Goal: Information Seeking & Learning: Find specific fact

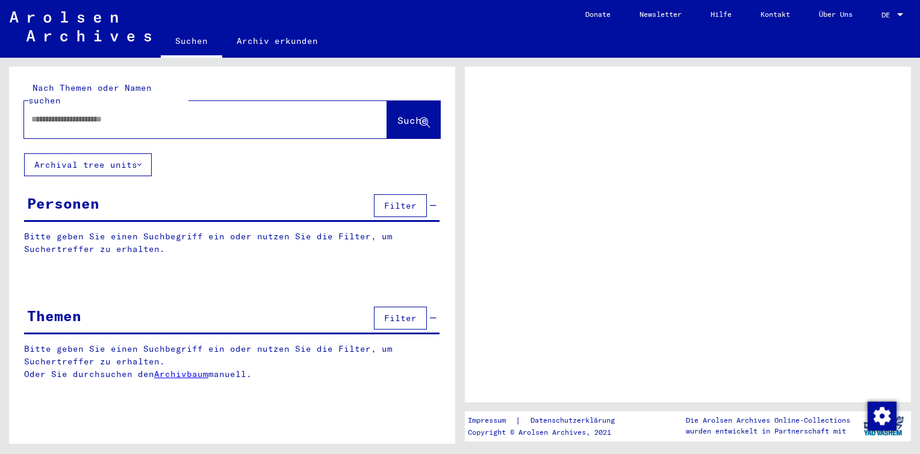
click at [108, 115] on div at bounding box center [191, 119] width 334 height 27
click at [106, 113] on input "text" at bounding box center [194, 119] width 327 height 13
type input "**********"
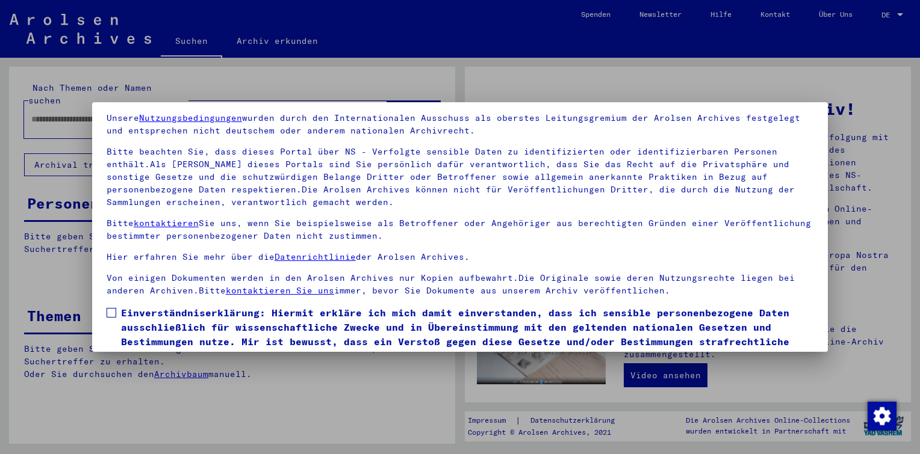
scroll to position [99, 0]
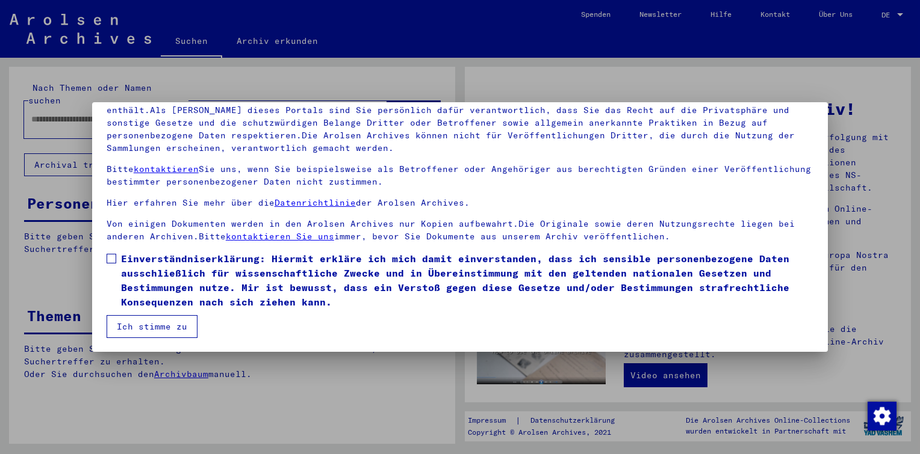
click at [111, 259] on span at bounding box center [112, 259] width 10 height 10
click at [133, 329] on button "Ich stimme zu" at bounding box center [152, 326] width 91 height 23
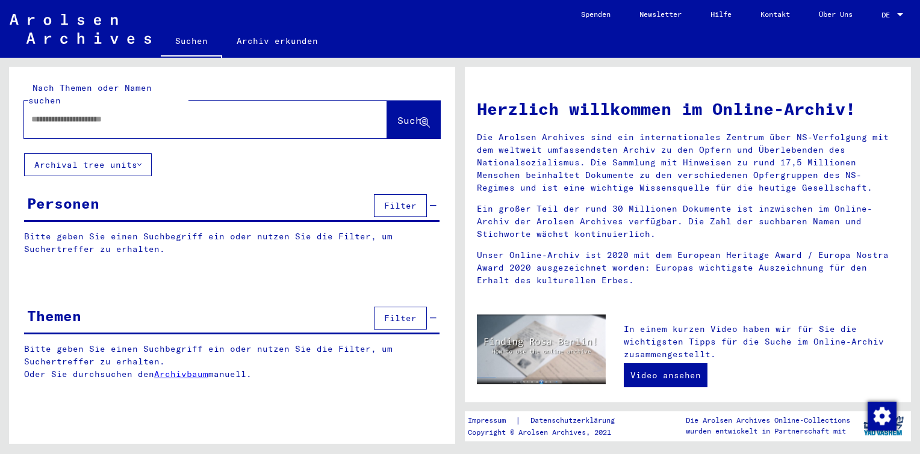
click at [119, 113] on input "text" at bounding box center [191, 119] width 320 height 13
type input "**********"
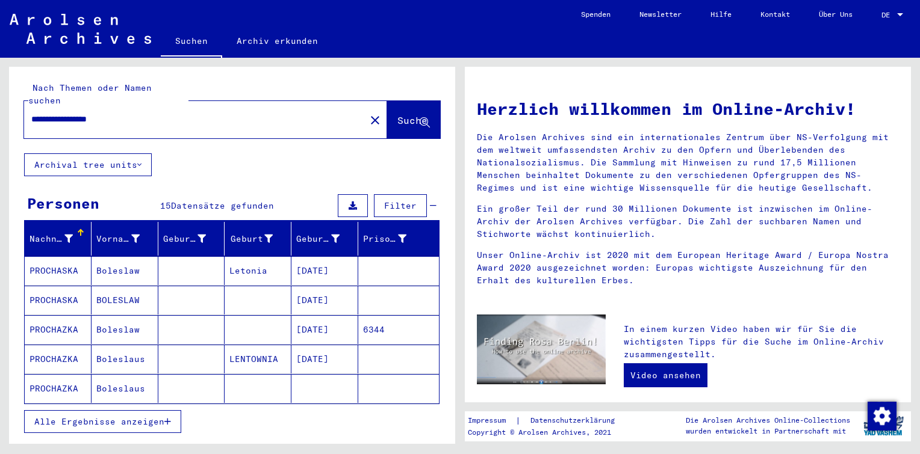
click at [116, 416] on span "Alle Ergebnisse anzeigen" at bounding box center [99, 421] width 130 height 11
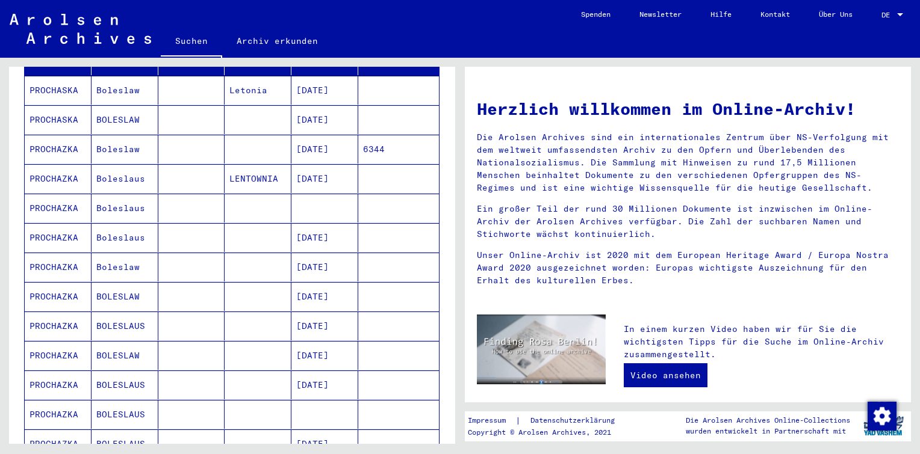
scroll to position [301, 0]
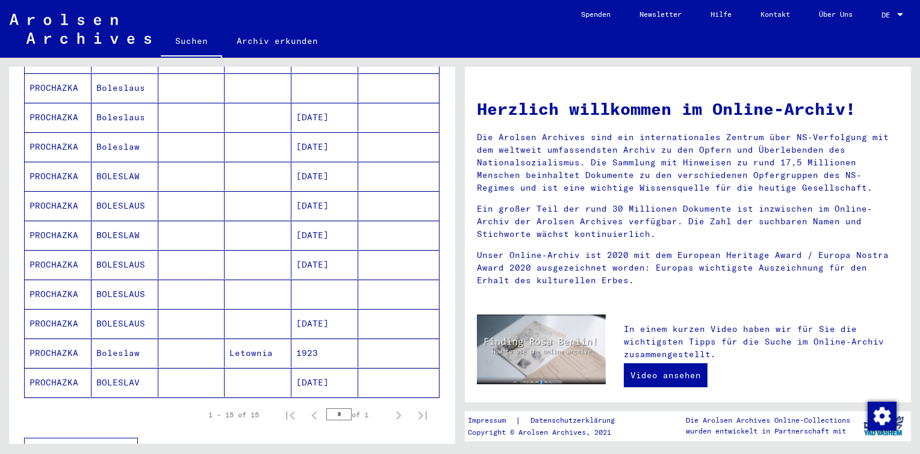
click at [158, 370] on mat-cell at bounding box center [191, 382] width 67 height 29
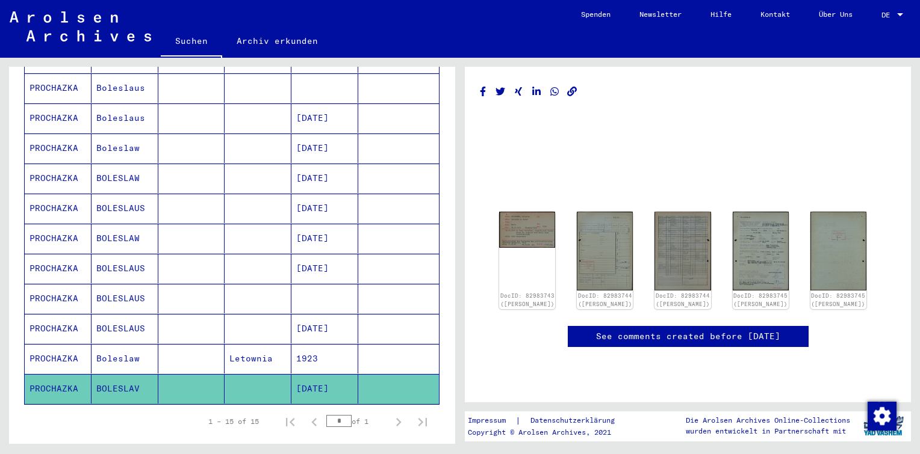
click at [308, 344] on mat-cell "1923" at bounding box center [324, 358] width 67 height 29
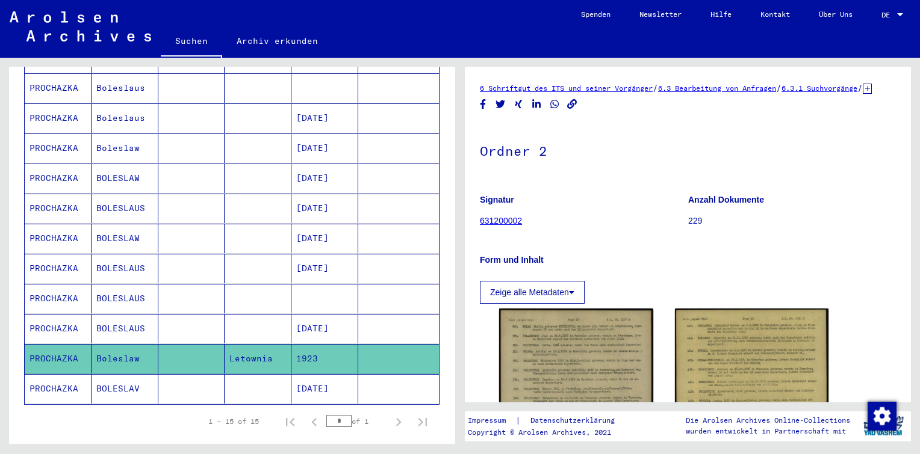
click at [347, 317] on mat-cell "[DATE]" at bounding box center [324, 328] width 67 height 29
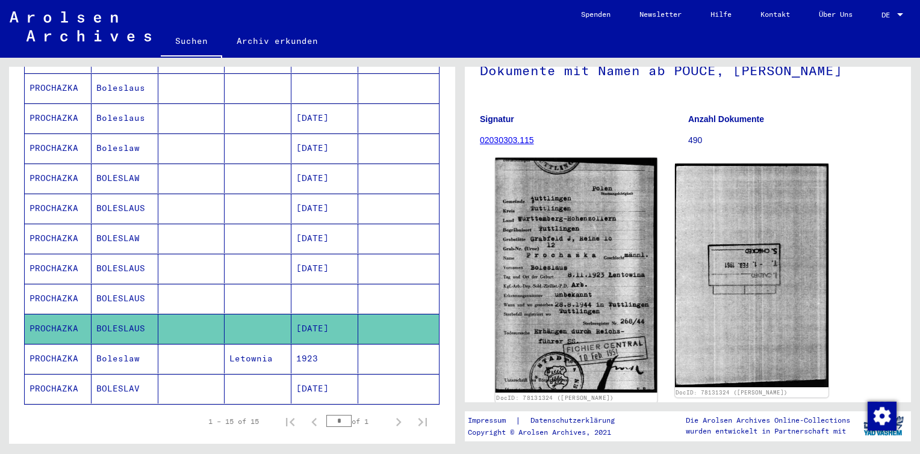
scroll to position [120, 0]
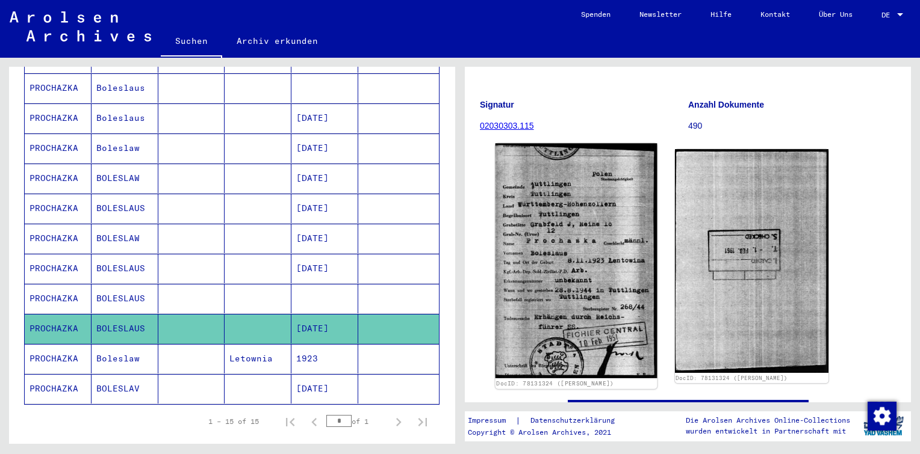
click at [579, 259] on img at bounding box center [575, 260] width 161 height 235
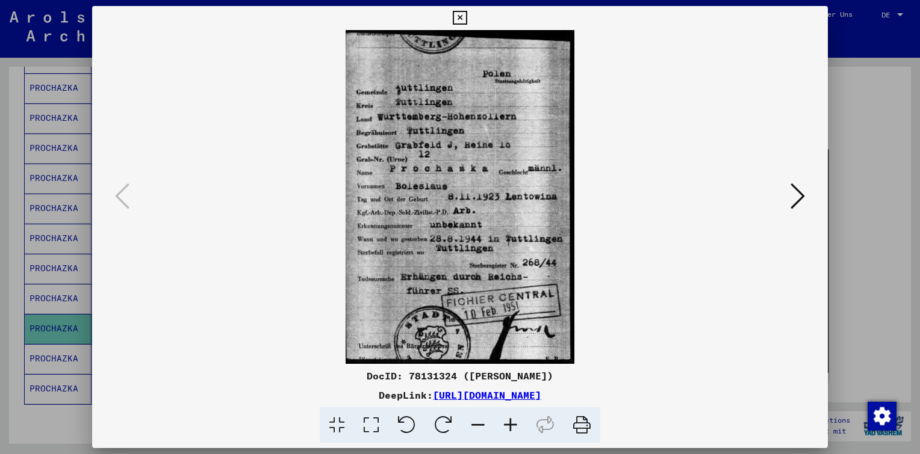
click at [797, 195] on icon at bounding box center [797, 196] width 14 height 29
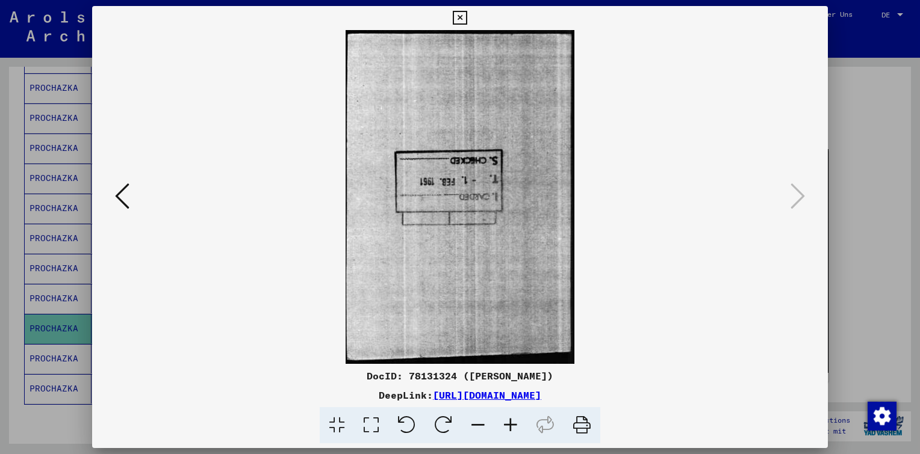
click at [457, 17] on icon at bounding box center [460, 18] width 14 height 14
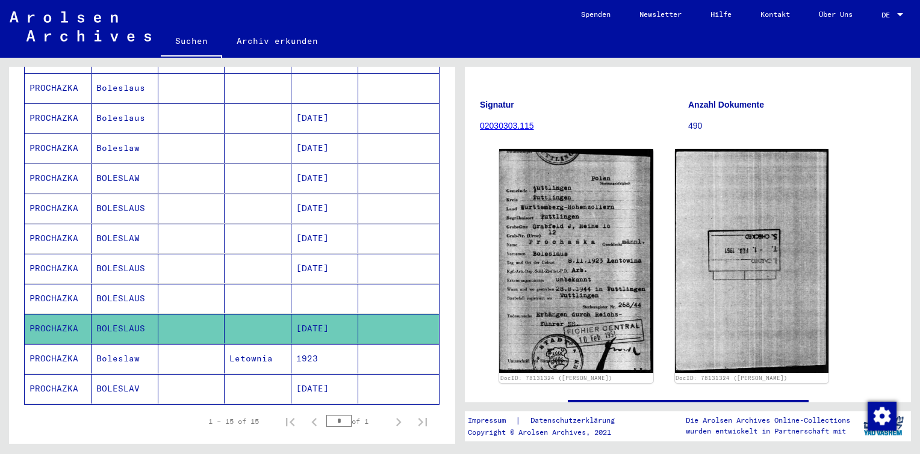
click at [335, 284] on mat-cell at bounding box center [324, 298] width 67 height 29
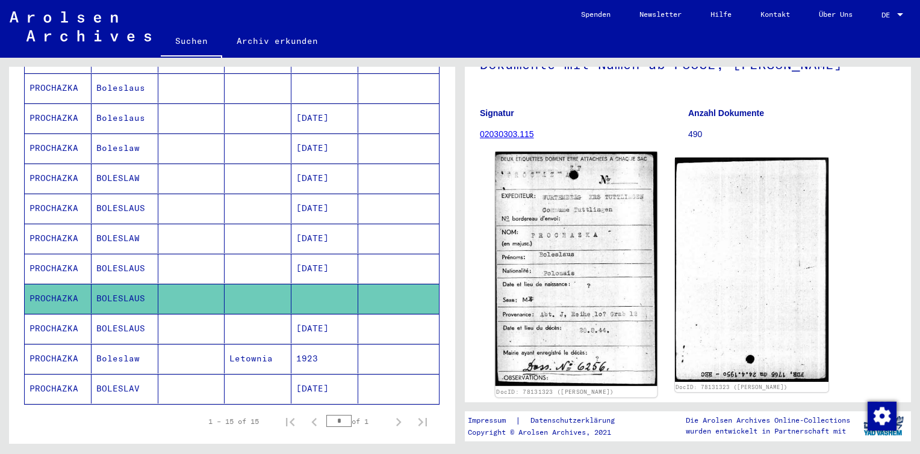
scroll to position [120, 0]
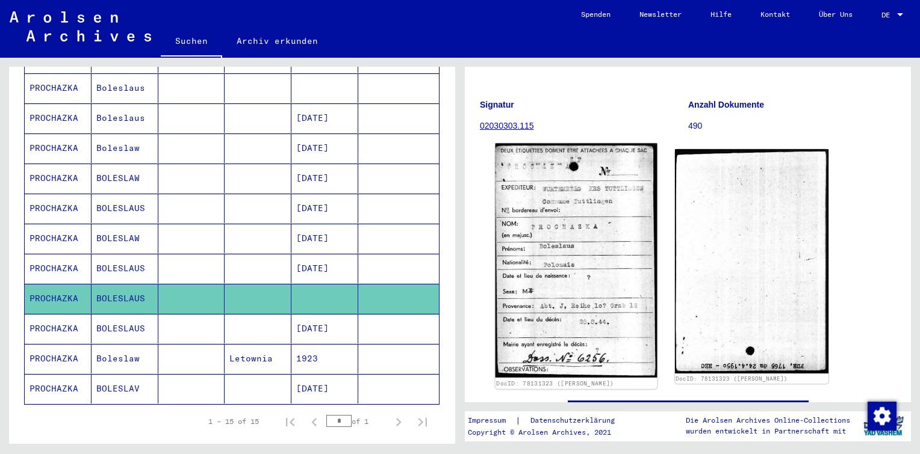
click at [571, 236] on img at bounding box center [575, 260] width 161 height 234
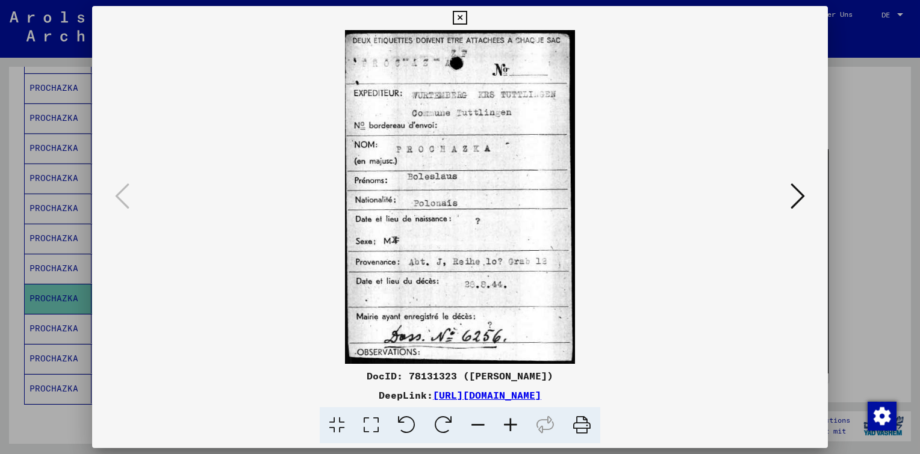
drag, startPoint x: 463, startPoint y: 20, endPoint x: 451, endPoint y: 29, distance: 14.7
click at [462, 19] on icon at bounding box center [460, 18] width 14 height 14
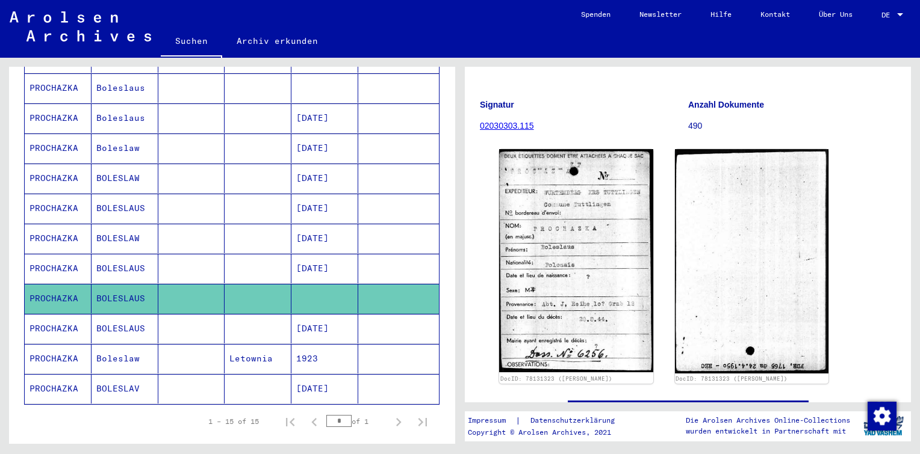
click at [330, 254] on mat-cell "[DATE]" at bounding box center [324, 268] width 67 height 29
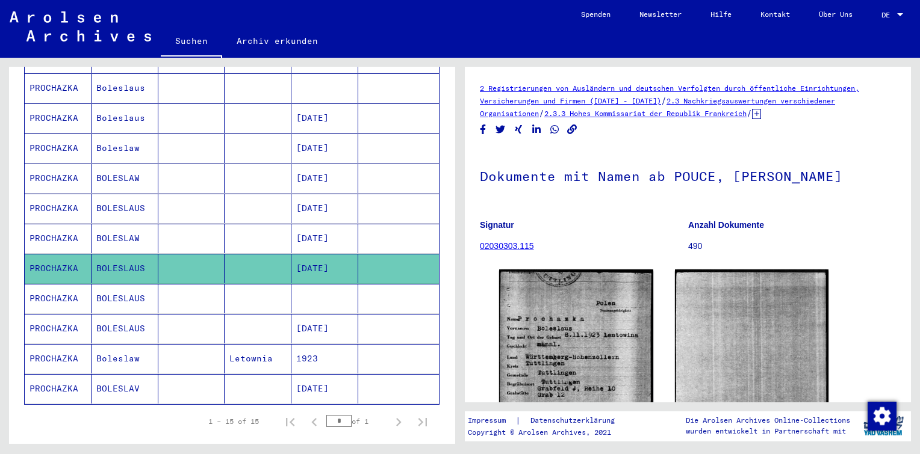
click at [327, 224] on mat-cell "[DATE]" at bounding box center [324, 238] width 67 height 29
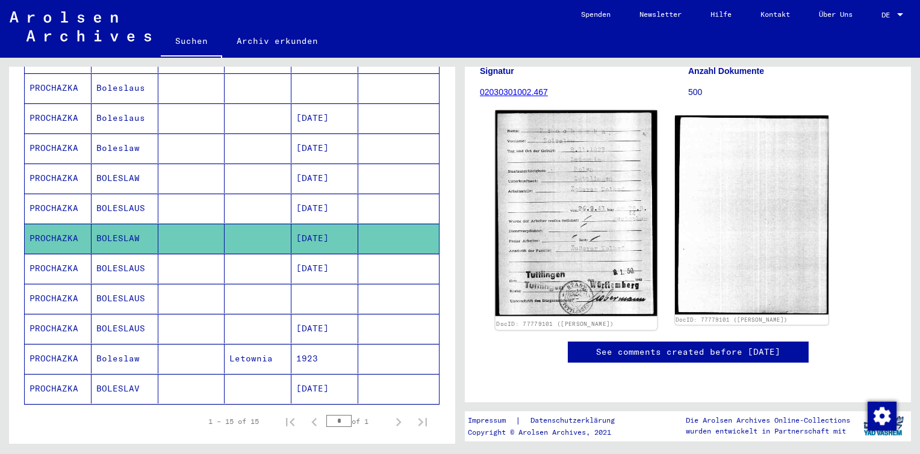
scroll to position [181, 0]
click at [554, 164] on img at bounding box center [575, 214] width 161 height 206
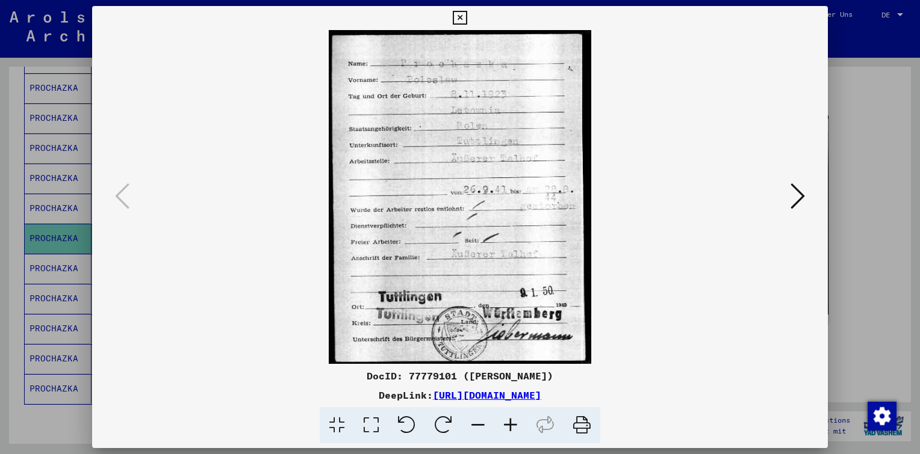
drag, startPoint x: 461, startPoint y: 15, endPoint x: 455, endPoint y: 16, distance: 6.0
click at [457, 15] on icon at bounding box center [460, 18] width 14 height 14
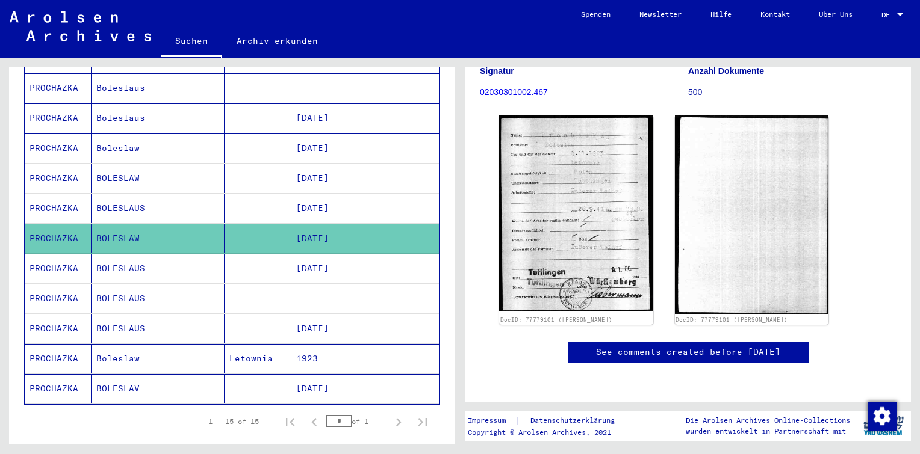
click at [358, 194] on mat-cell at bounding box center [398, 208] width 81 height 29
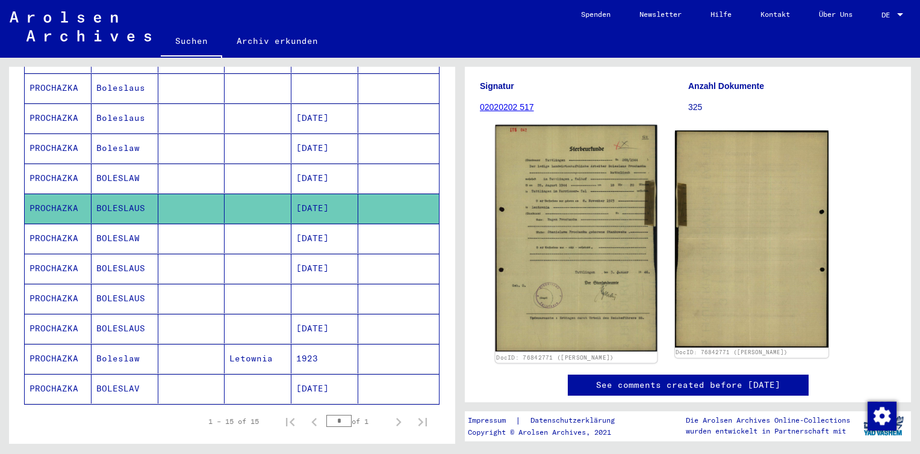
scroll to position [155, 0]
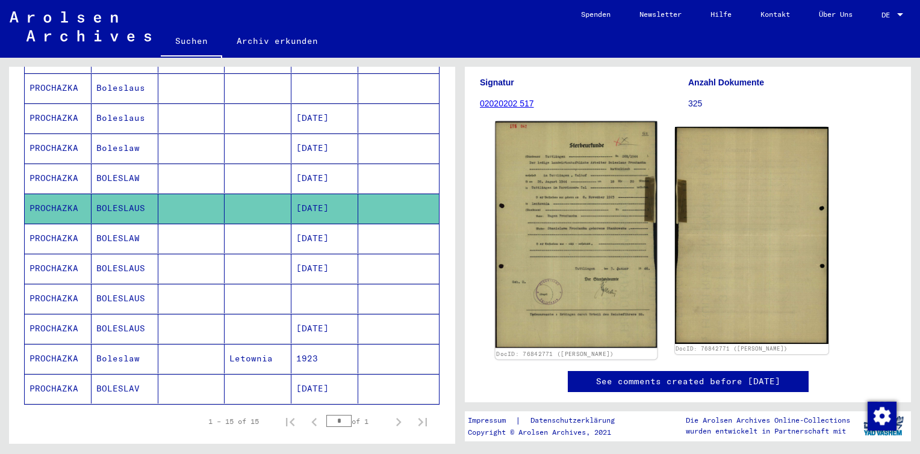
click at [563, 175] on img at bounding box center [575, 235] width 161 height 227
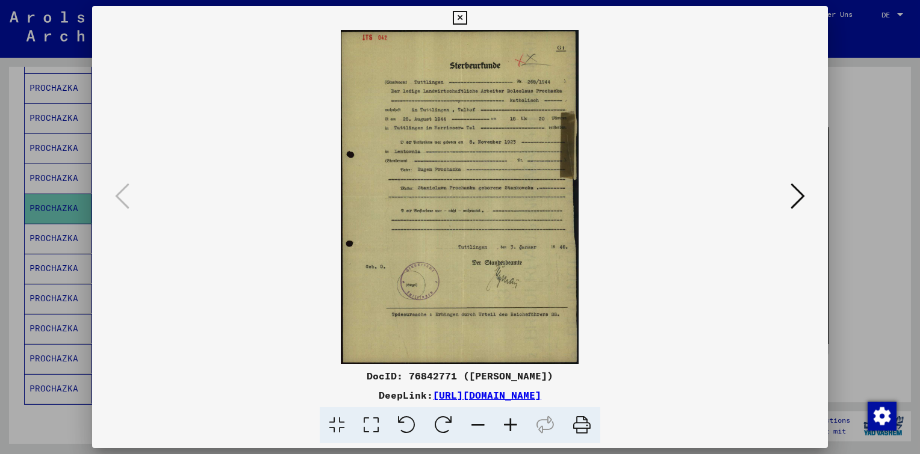
click at [509, 427] on icon at bounding box center [510, 425] width 33 height 37
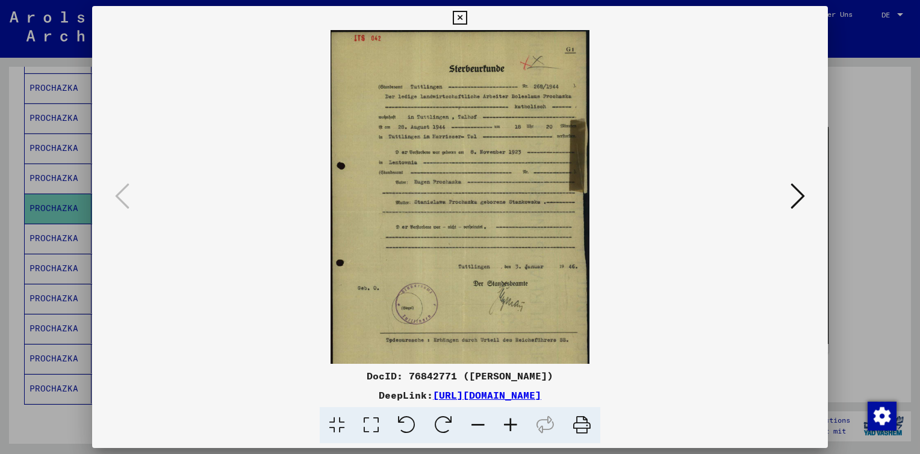
click at [508, 426] on icon at bounding box center [510, 425] width 33 height 37
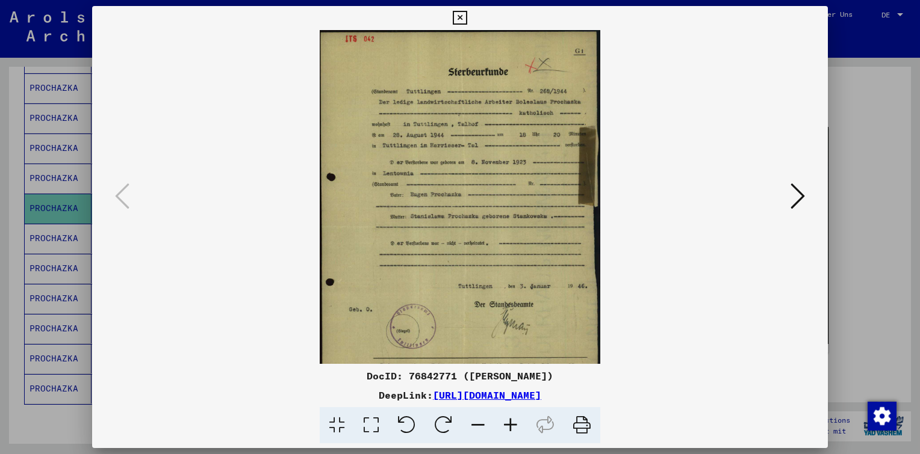
click at [507, 426] on icon at bounding box center [510, 425] width 33 height 37
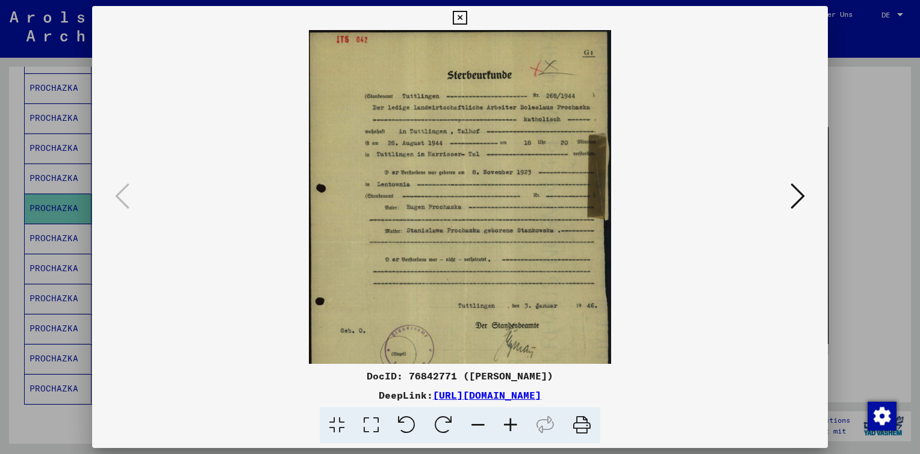
click at [506, 424] on icon at bounding box center [510, 425] width 33 height 37
click at [505, 424] on icon at bounding box center [510, 425] width 33 height 37
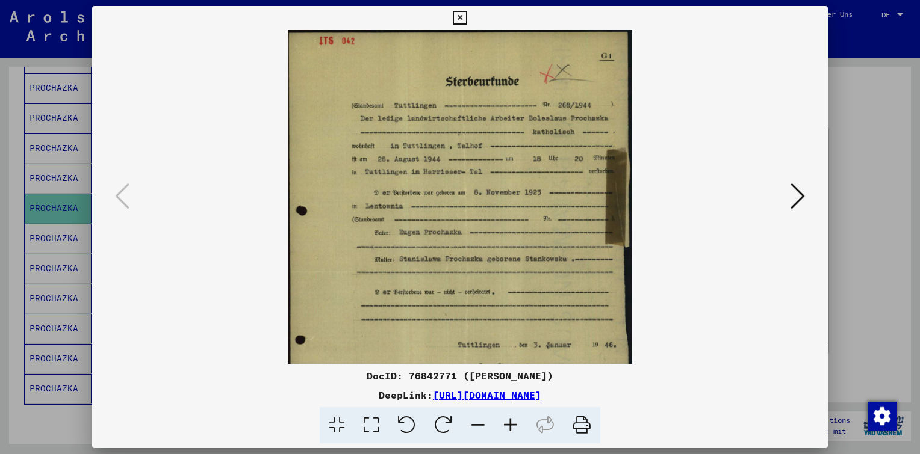
click at [461, 19] on icon at bounding box center [460, 18] width 14 height 14
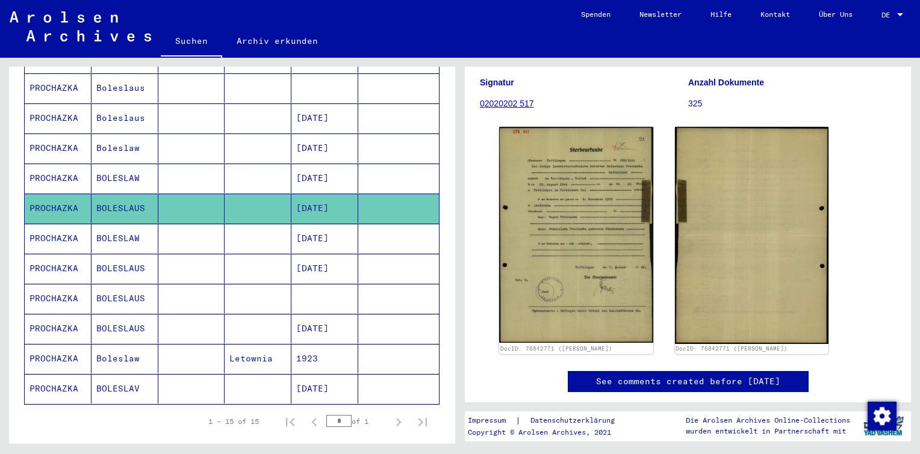
click at [294, 164] on mat-cell "[DATE]" at bounding box center [324, 178] width 67 height 29
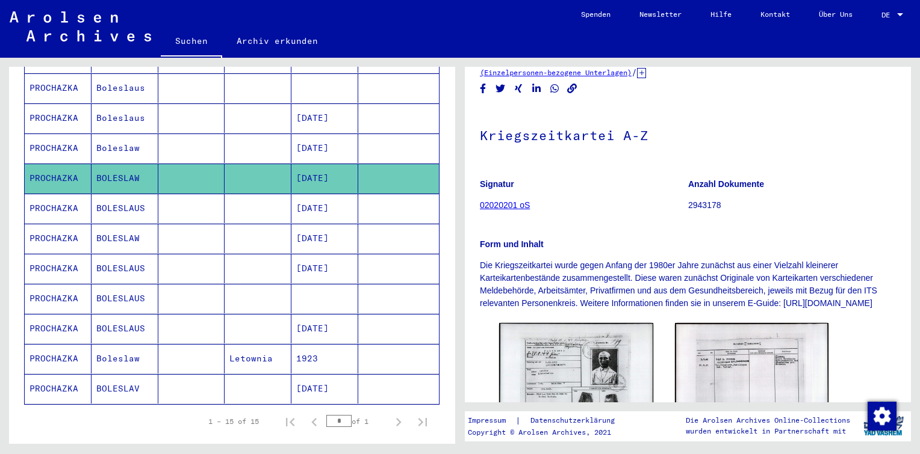
scroll to position [181, 0]
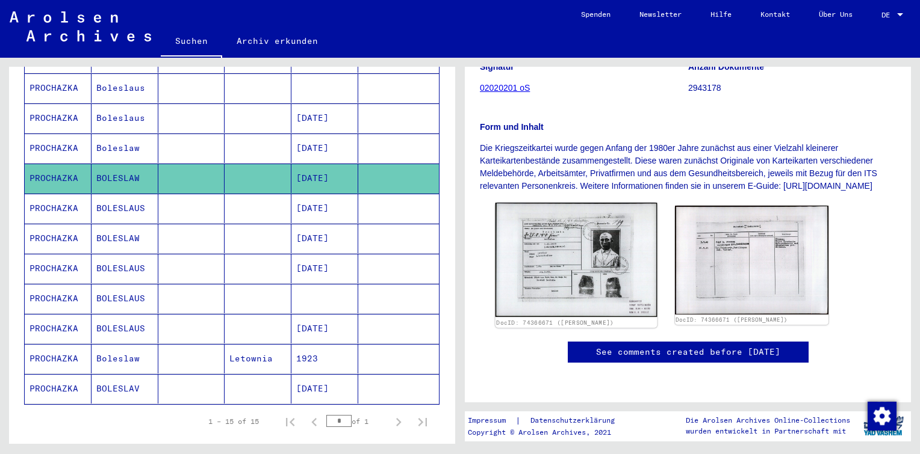
click at [574, 231] on img at bounding box center [575, 260] width 161 height 114
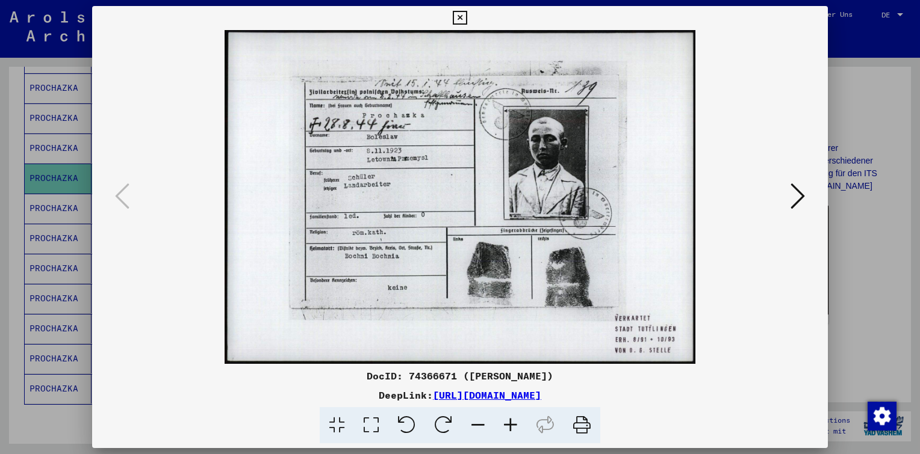
click at [456, 11] on icon at bounding box center [460, 18] width 14 height 14
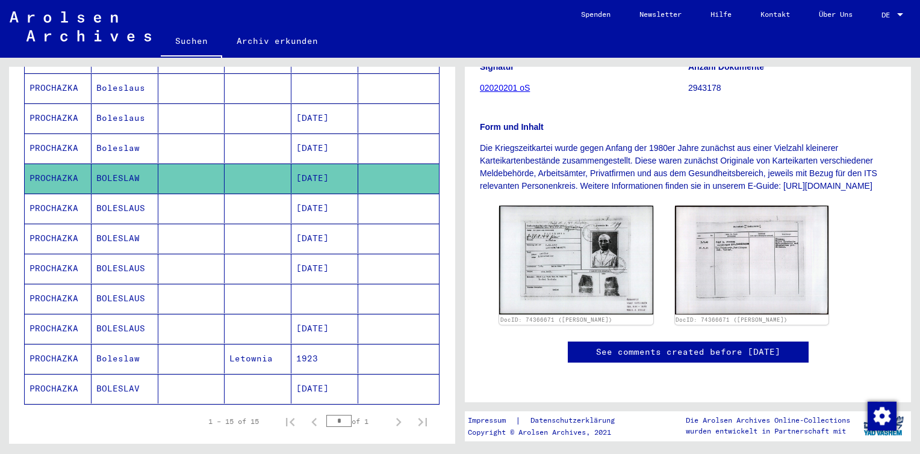
click at [347, 134] on mat-cell "[DATE]" at bounding box center [324, 148] width 67 height 29
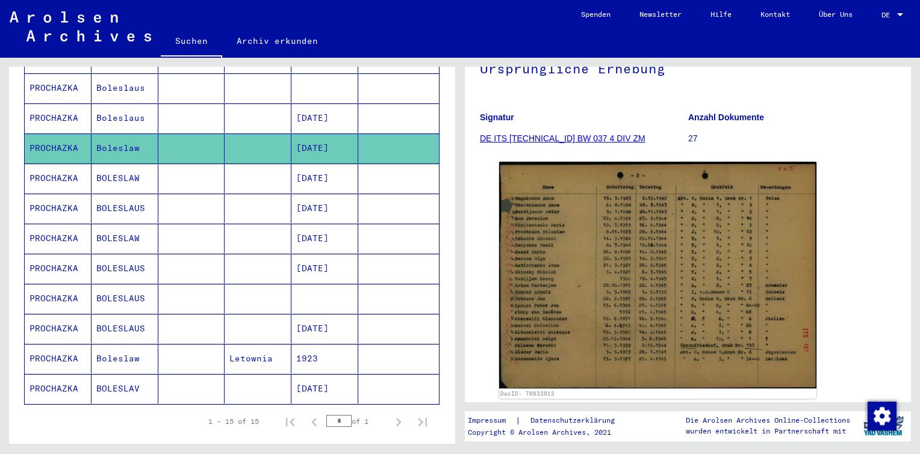
scroll to position [183, 0]
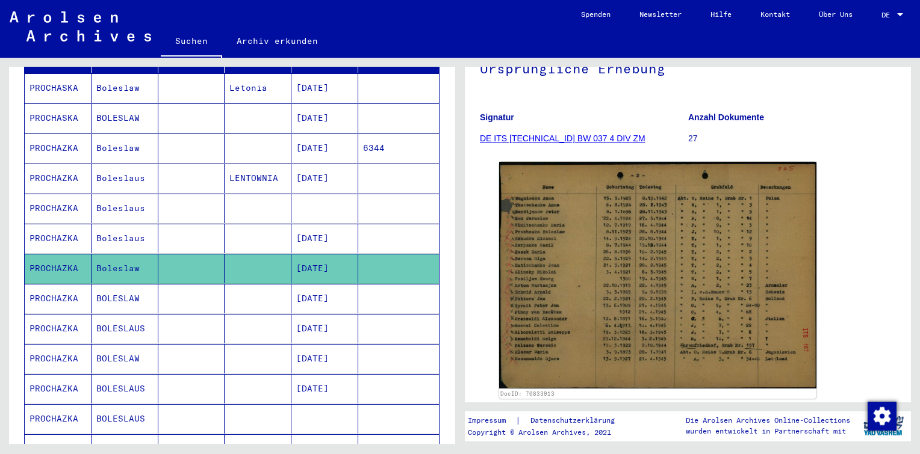
click at [274, 224] on mat-cell at bounding box center [257, 238] width 67 height 29
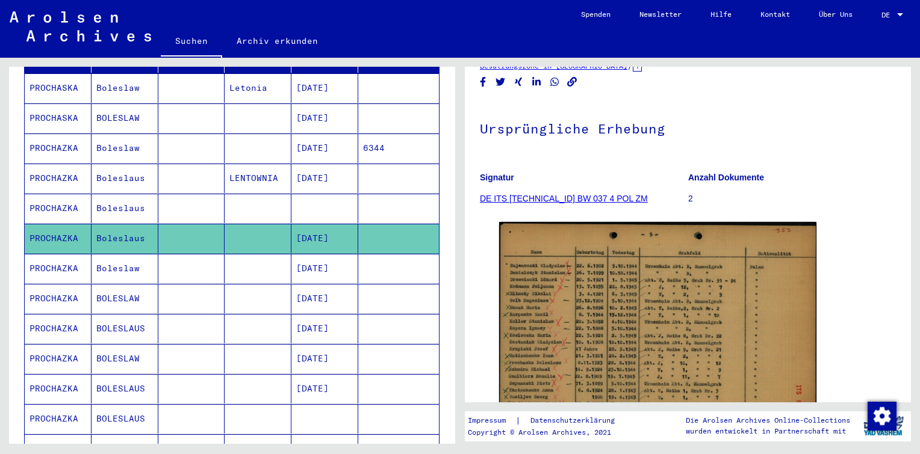
click at [291, 196] on mat-cell at bounding box center [324, 208] width 67 height 29
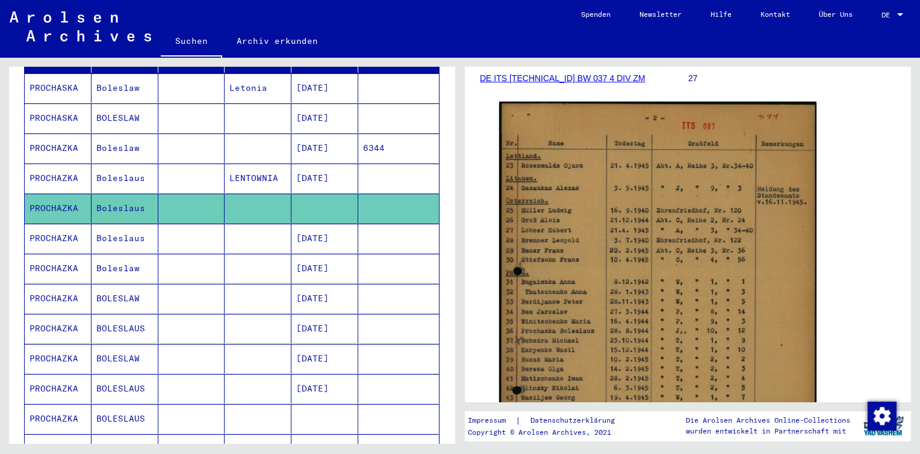
click at [280, 164] on mat-cell "LENTOWNIA" at bounding box center [257, 178] width 67 height 29
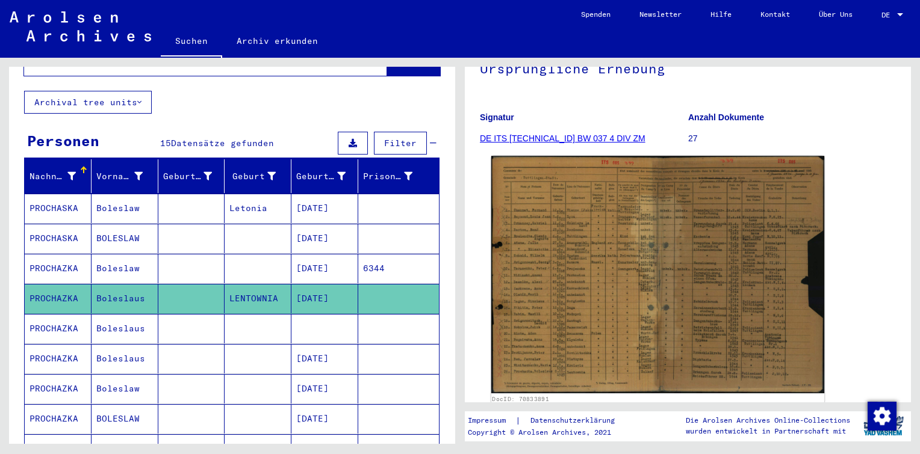
click at [593, 244] on img at bounding box center [657, 275] width 333 height 238
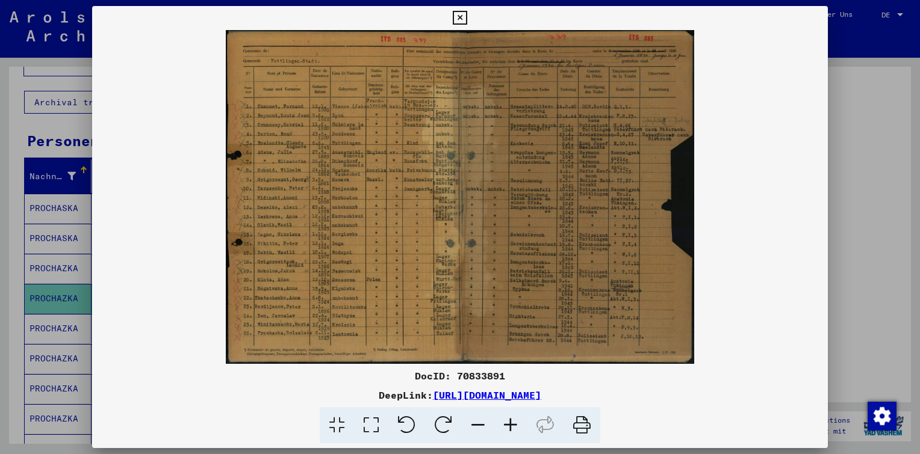
click at [510, 430] on icon at bounding box center [510, 425] width 33 height 37
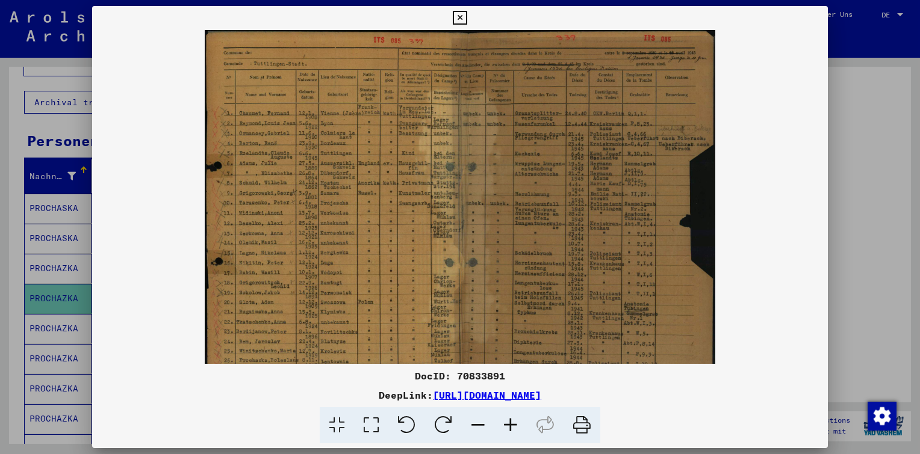
click at [510, 429] on icon at bounding box center [510, 425] width 33 height 37
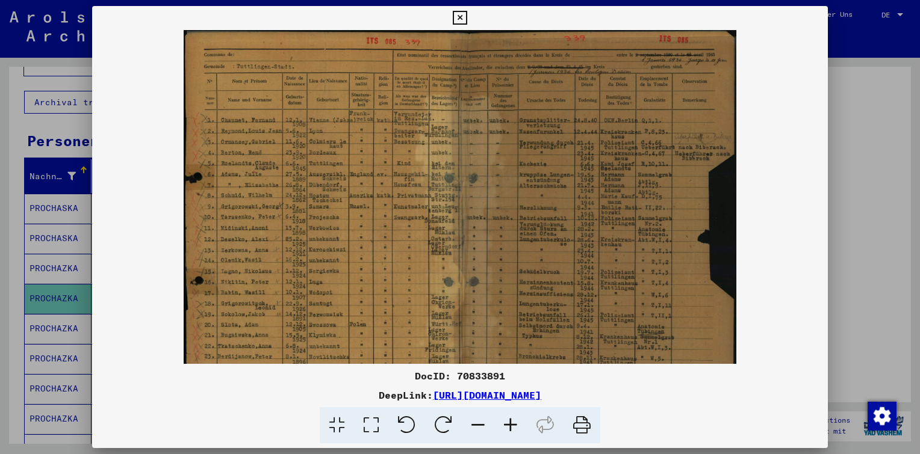
click at [510, 429] on icon at bounding box center [510, 425] width 33 height 37
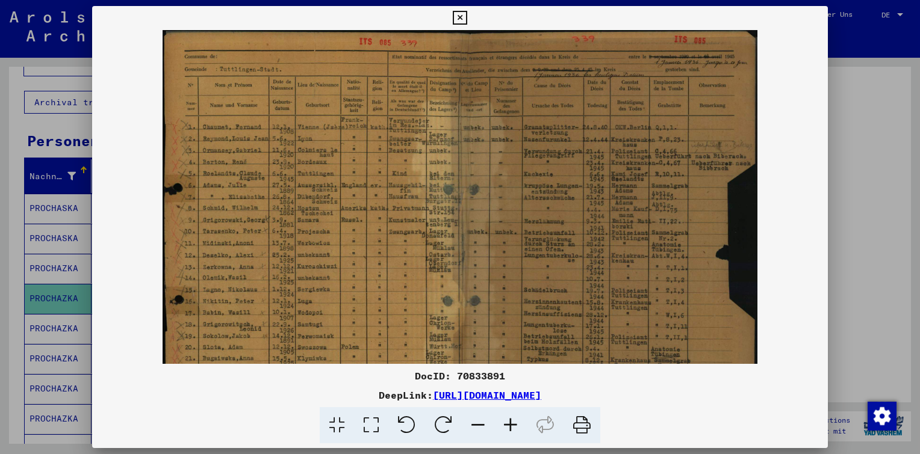
click at [510, 429] on icon at bounding box center [510, 425] width 33 height 37
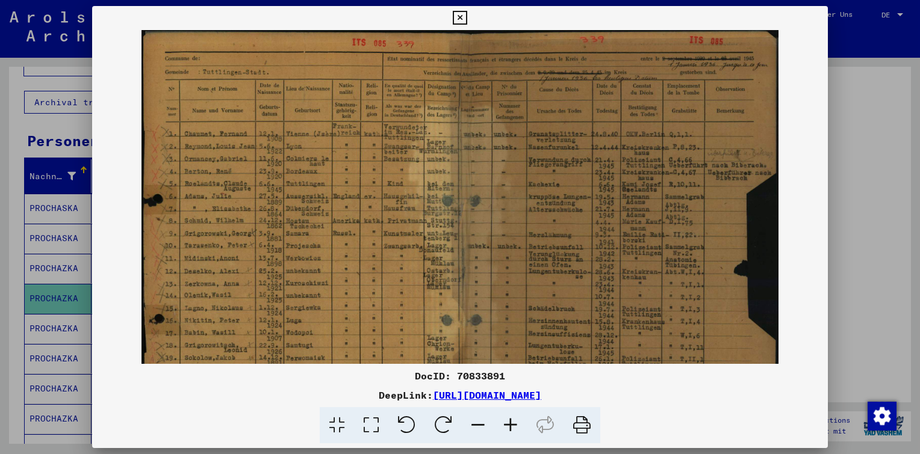
click at [510, 429] on icon at bounding box center [510, 425] width 33 height 37
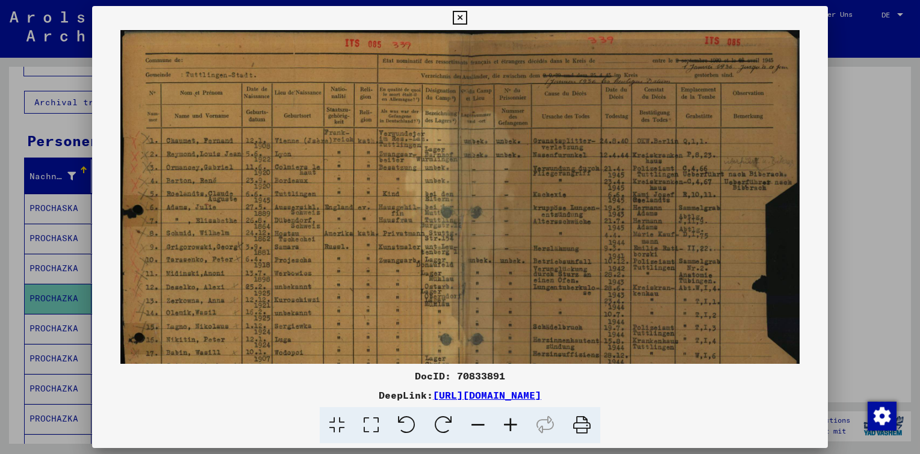
click at [510, 429] on icon at bounding box center [510, 425] width 33 height 37
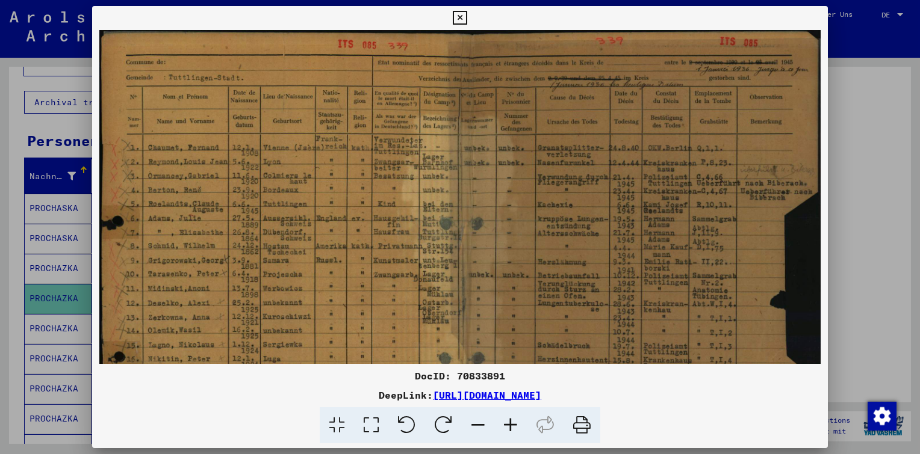
click at [510, 429] on icon at bounding box center [510, 425] width 33 height 37
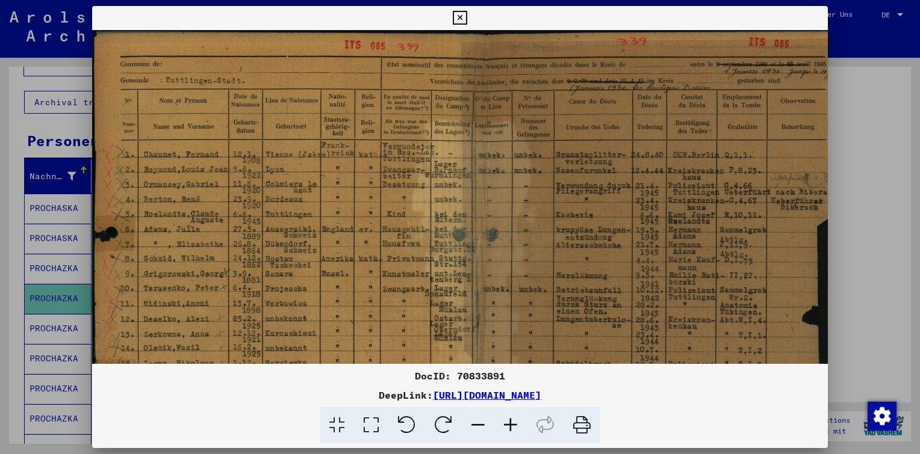
click at [510, 429] on icon at bounding box center [510, 425] width 33 height 37
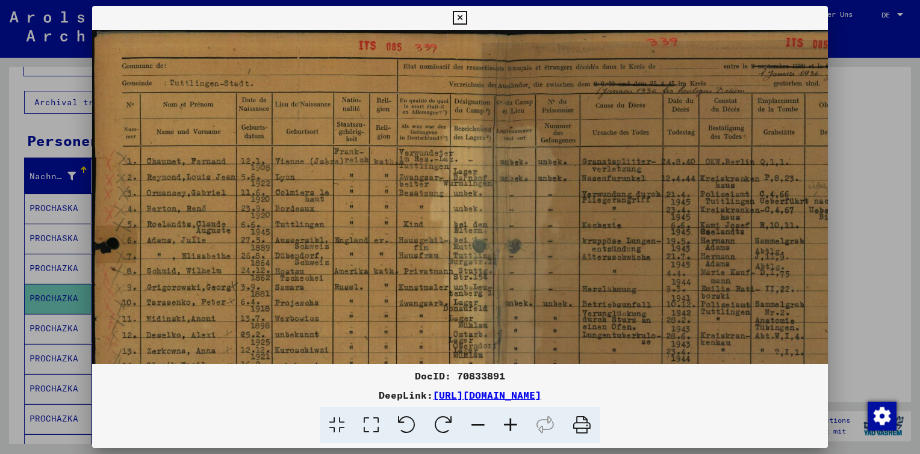
click at [510, 429] on icon at bounding box center [510, 425] width 33 height 37
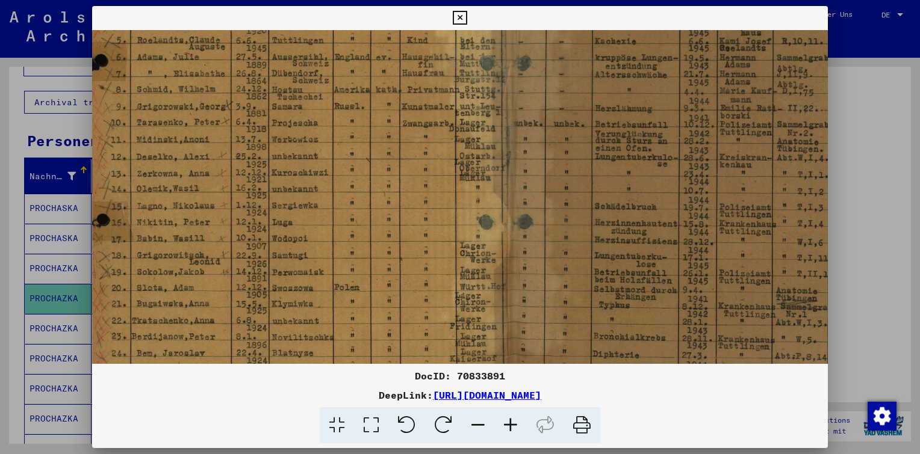
drag, startPoint x: 450, startPoint y: 214, endPoint x: 437, endPoint y: 21, distance: 193.6
click at [437, 21] on div "DocID: 70833891 DeepLink: [URL][DOMAIN_NAME]" at bounding box center [459, 225] width 735 height 438
click at [460, 17] on icon at bounding box center [460, 18] width 14 height 14
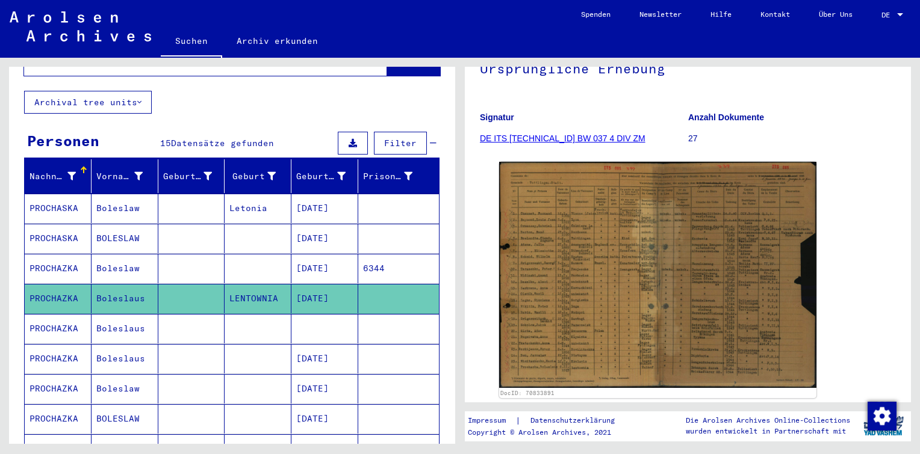
click at [303, 254] on mat-cell "[DATE]" at bounding box center [324, 268] width 67 height 29
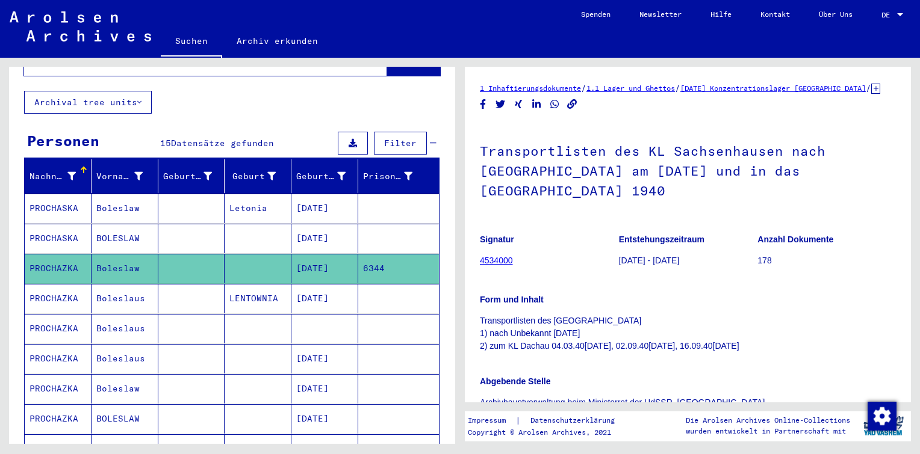
click at [305, 224] on mat-cell "[DATE]" at bounding box center [324, 238] width 67 height 29
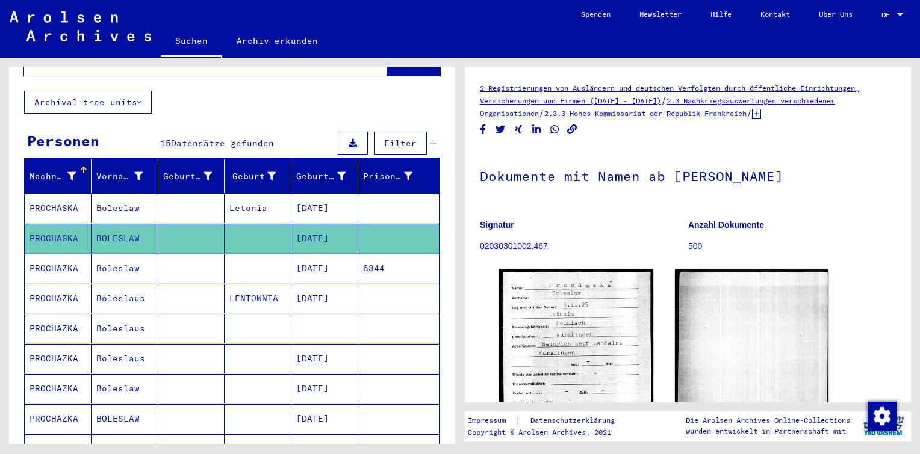
click at [303, 200] on mat-cell "[DATE]" at bounding box center [324, 208] width 67 height 29
